Goal: Task Accomplishment & Management: Complete application form

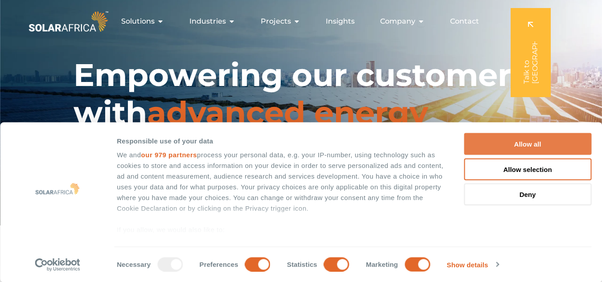
click at [528, 144] on button "Allow all" at bounding box center [527, 144] width 127 height 22
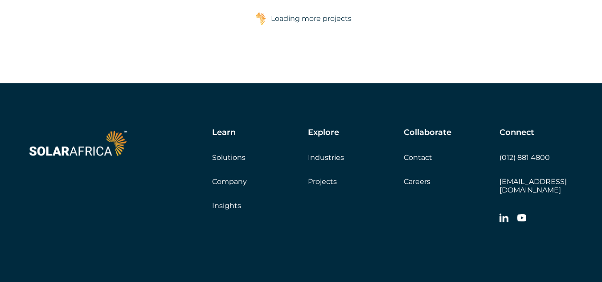
scroll to position [1550, 0]
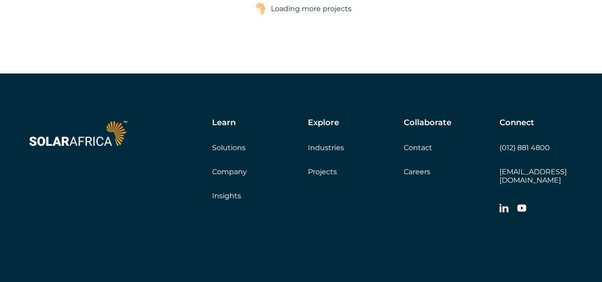
click at [414, 172] on link "Careers" at bounding box center [417, 172] width 27 height 8
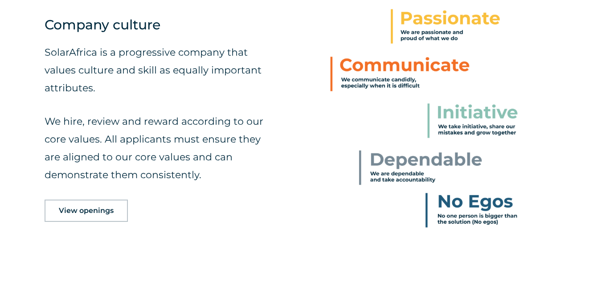
scroll to position [429, 0]
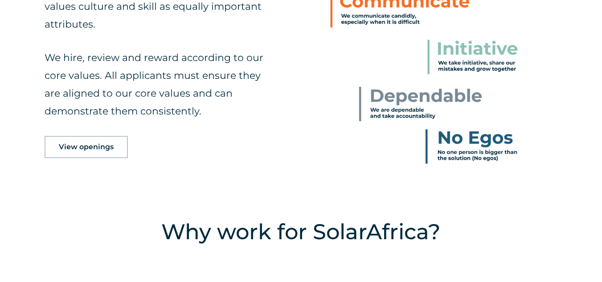
click at [97, 147] on span "View openings" at bounding box center [86, 147] width 55 height 7
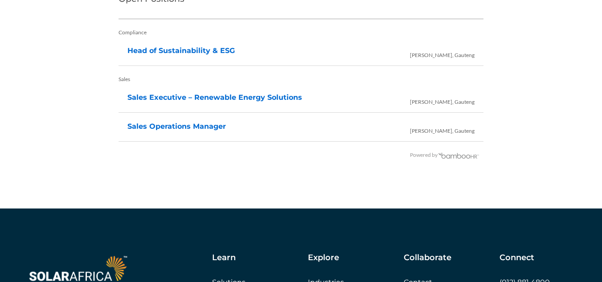
scroll to position [1917, 0]
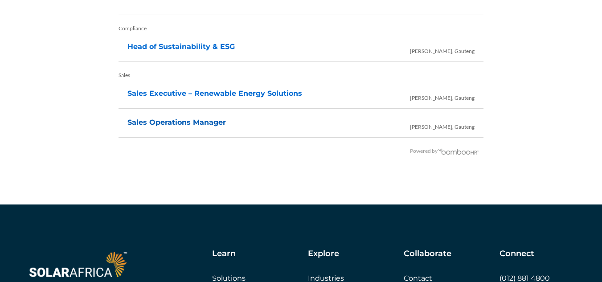
click at [185, 120] on link "Sales Operations Manager" at bounding box center [176, 122] width 99 height 8
